Goal: Task Accomplishment & Management: Use online tool/utility

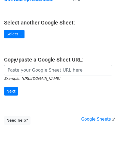
scroll to position [54, 0]
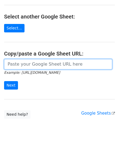
click at [26, 63] on input "url" at bounding box center [58, 64] width 108 height 10
paste input "[URL][DOMAIN_NAME]"
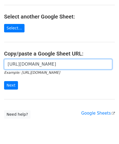
scroll to position [0, 121]
type input "[URL][DOMAIN_NAME]"
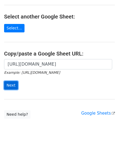
click at [10, 84] on input "Next" at bounding box center [11, 85] width 14 height 8
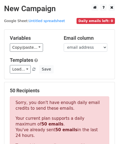
scroll to position [184, 0]
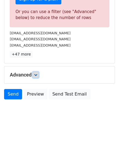
click at [38, 72] on link at bounding box center [36, 75] width 6 height 6
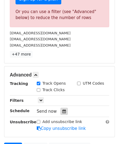
click at [62, 111] on icon at bounding box center [64, 111] width 4 height 4
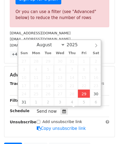
type input "2025-08-29 12:00"
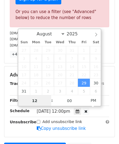
paste input "0"
type input "10"
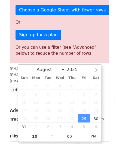
type input "2025-08-29 22:00"
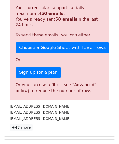
scroll to position [250, 0]
